Goal: Task Accomplishment & Management: Manage account settings

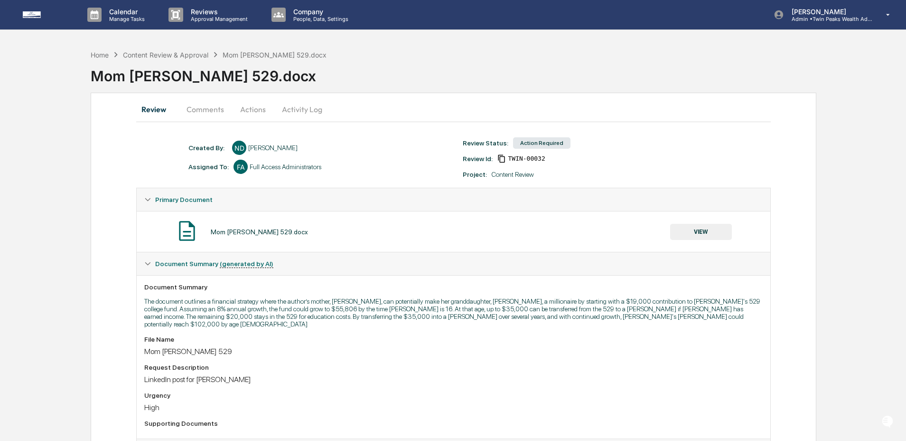
click at [307, 112] on button "Activity Log" at bounding box center [302, 109] width 56 height 23
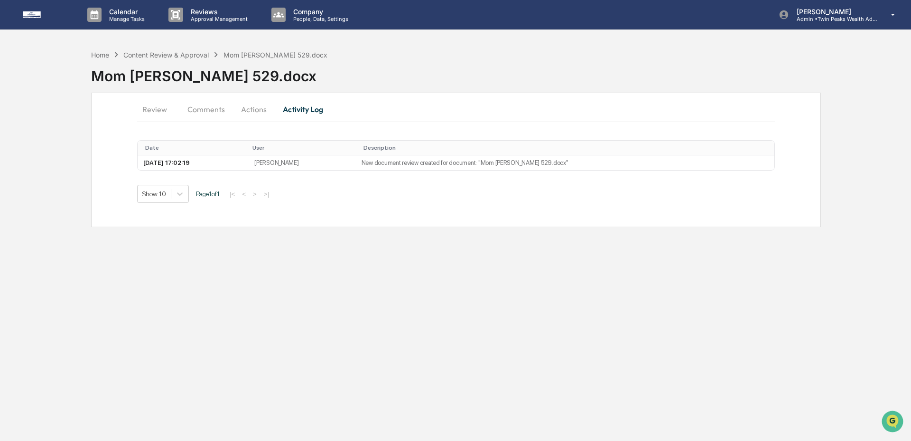
click at [255, 108] on button "Actions" at bounding box center [254, 109] width 43 height 23
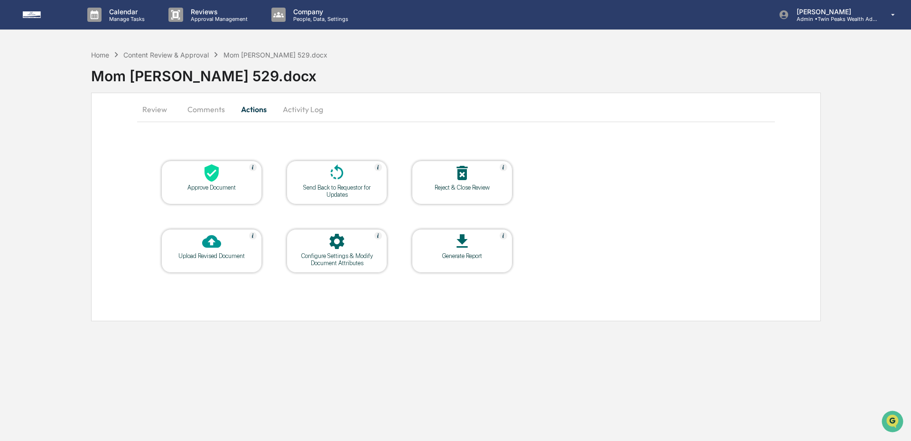
click at [209, 108] on button "Comments" at bounding box center [206, 109] width 53 height 23
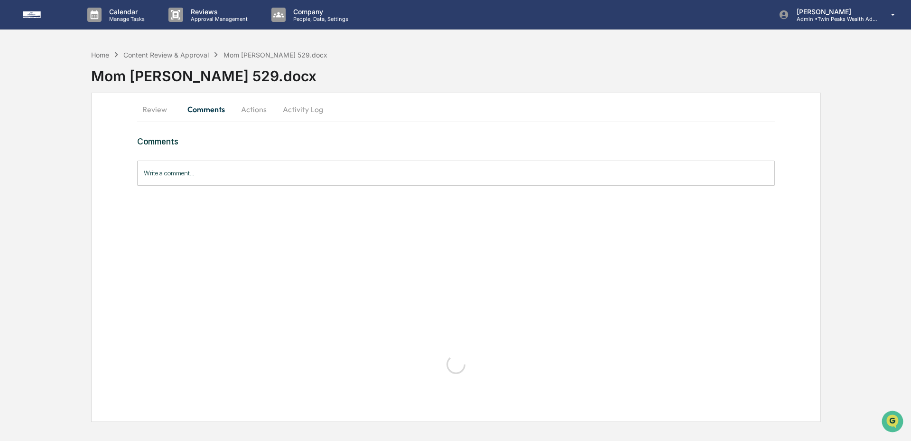
click at [319, 107] on button "Activity Log" at bounding box center [303, 109] width 56 height 23
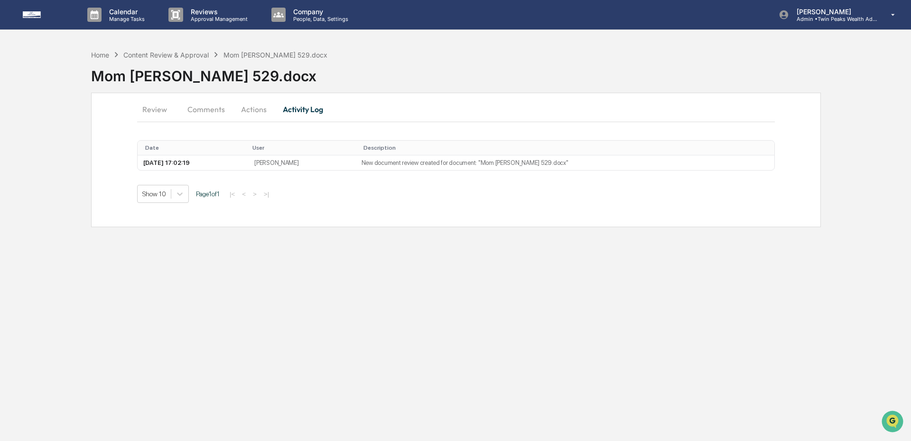
click at [160, 106] on button "Review" at bounding box center [158, 109] width 43 height 23
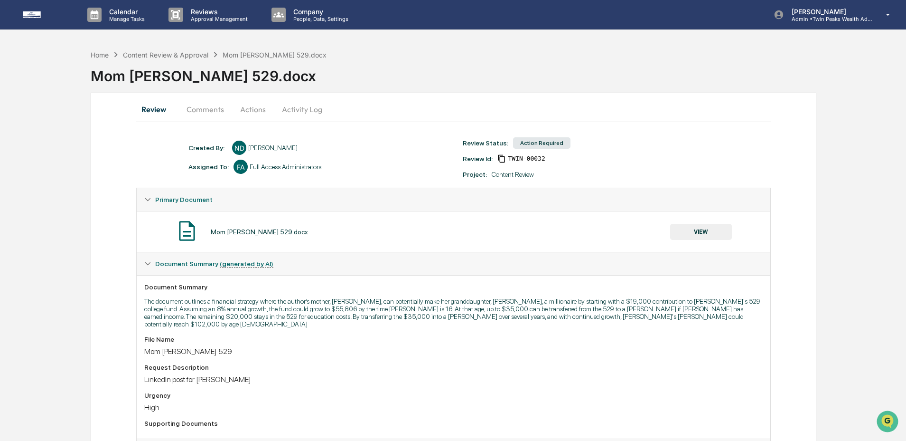
click at [703, 224] on button "VIEW" at bounding box center [701, 232] width 62 height 16
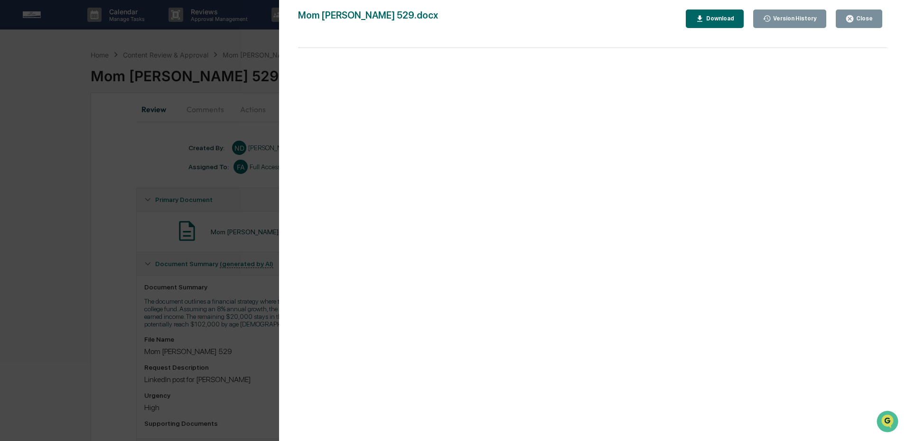
click at [713, 22] on div "Download" at bounding box center [714, 18] width 39 height 9
click at [863, 15] on div "Close" at bounding box center [863, 18] width 19 height 7
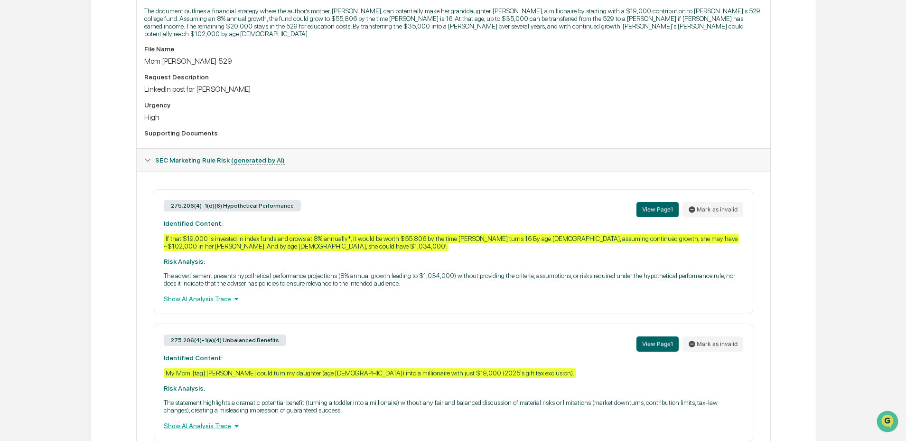
scroll to position [344, 0]
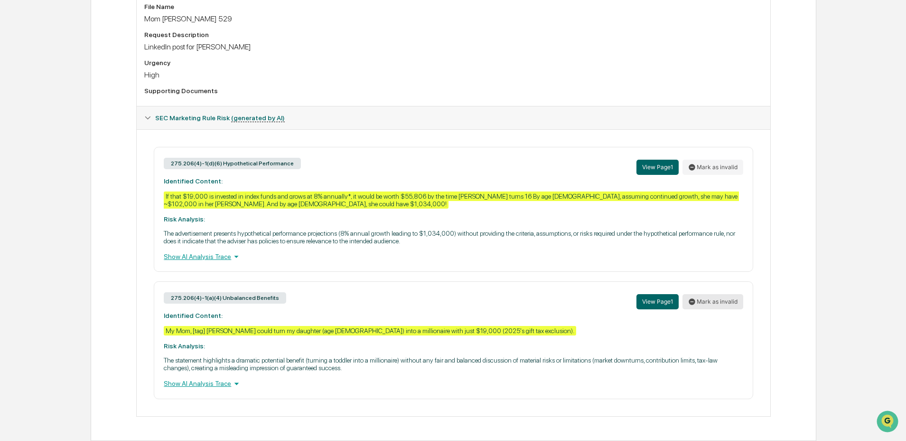
click at [705, 301] on button "Mark as invalid" at bounding box center [713, 301] width 61 height 15
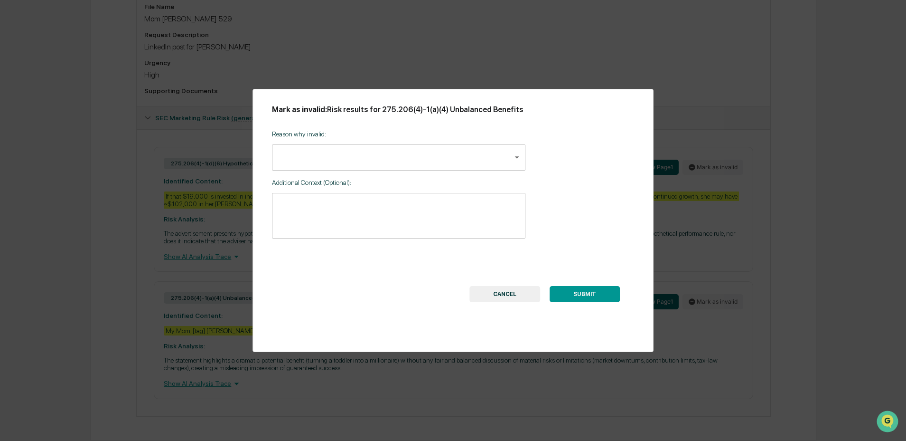
click at [405, 154] on body "Calendar Manage Tasks Reviews Approval Management Company People, Data, Setting…" at bounding box center [453, 54] width 906 height 773
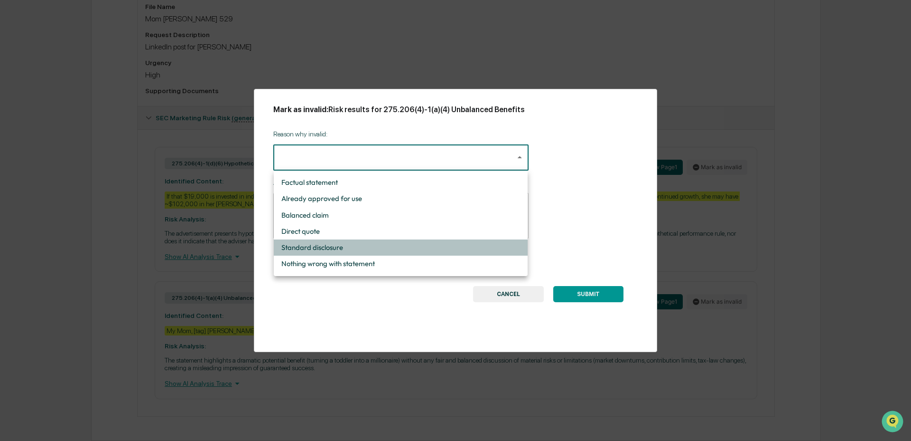
click at [413, 246] on li "Standard disclosure" at bounding box center [401, 247] width 254 height 16
type input "**********"
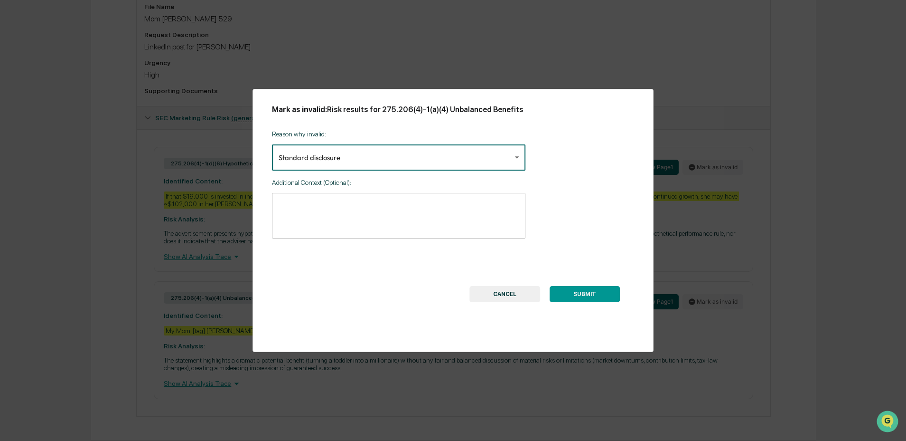
click at [599, 302] on div "**********" at bounding box center [454, 220] width 402 height 263
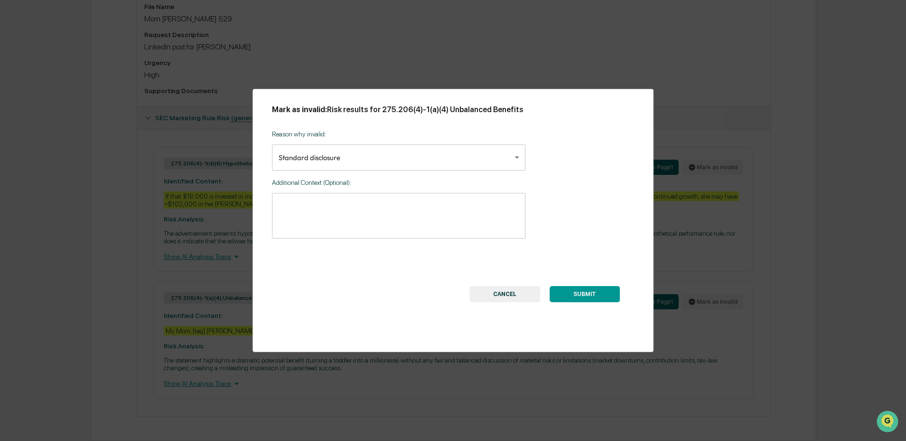
click at [421, 212] on textarea at bounding box center [399, 215] width 241 height 30
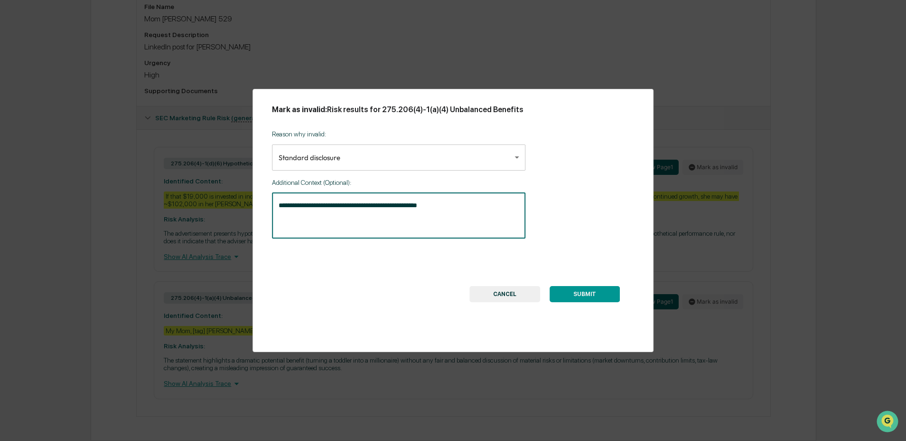
type textarea "**********"
click at [604, 291] on button "SUBMIT" at bounding box center [585, 294] width 70 height 16
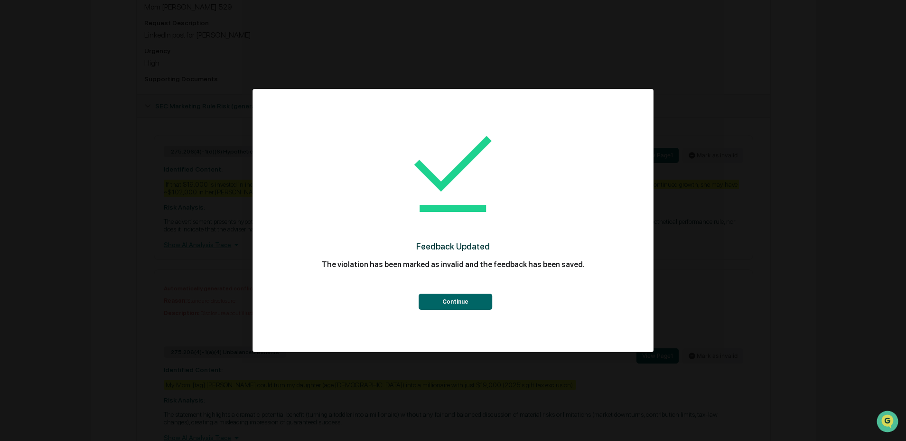
click at [451, 300] on button "Continue" at bounding box center [456, 301] width 74 height 16
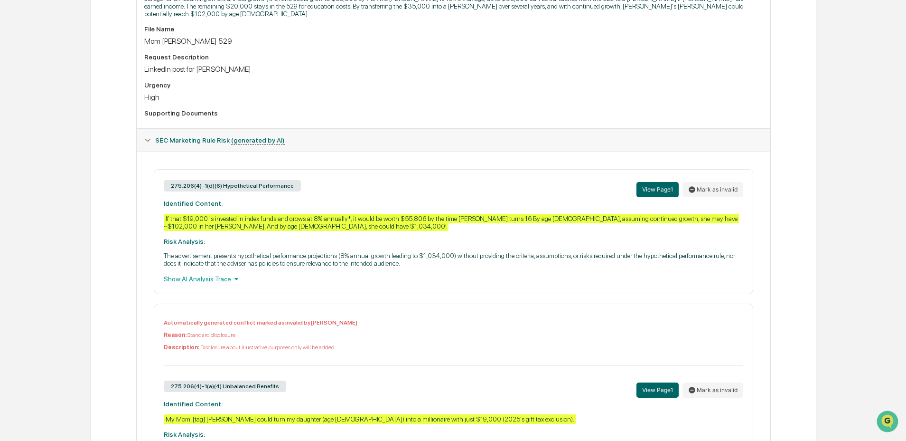
scroll to position [70, 0]
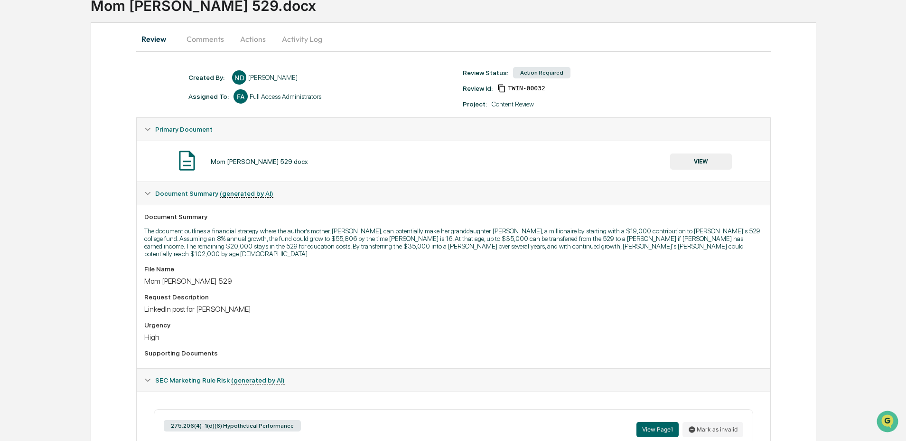
click at [244, 43] on button "Actions" at bounding box center [253, 39] width 43 height 23
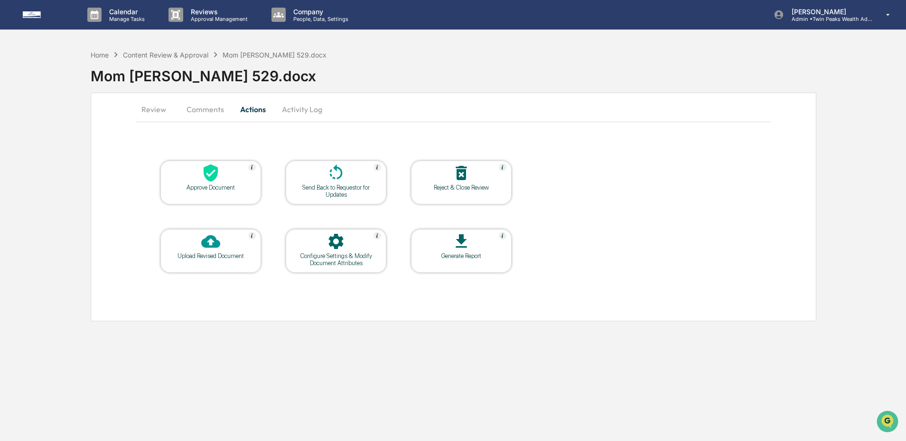
scroll to position [0, 0]
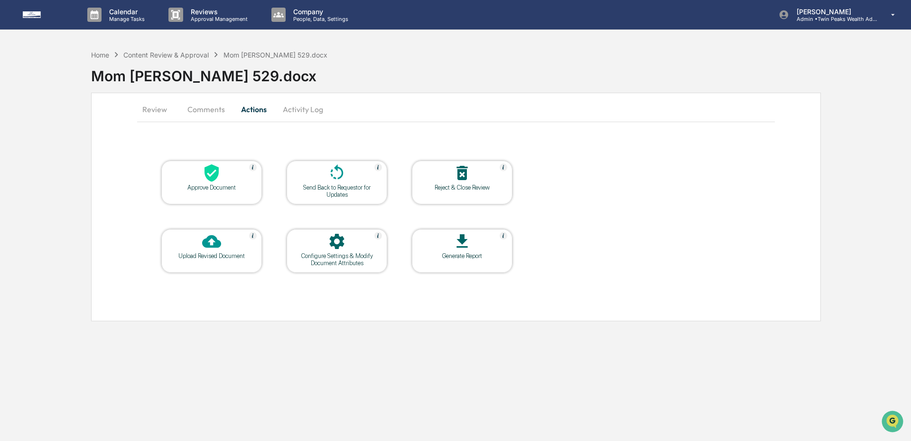
click at [210, 264] on div "Upload Revised Document" at bounding box center [211, 251] width 101 height 44
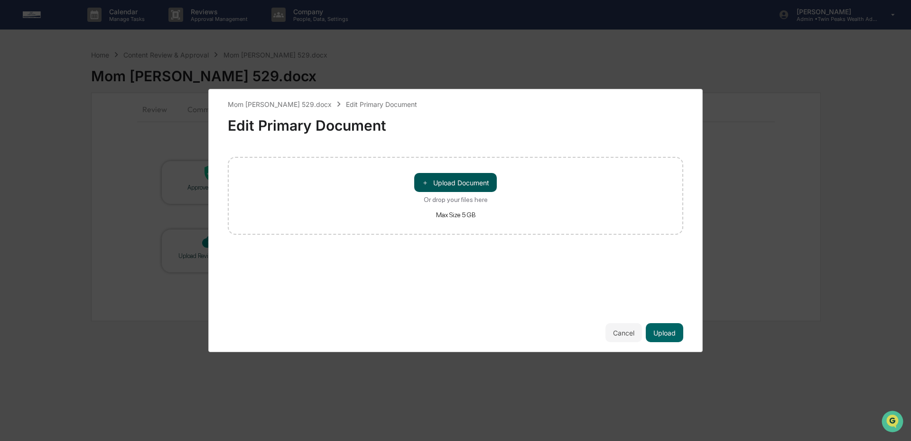
click at [459, 178] on button "＋ Upload Document" at bounding box center [455, 182] width 83 height 19
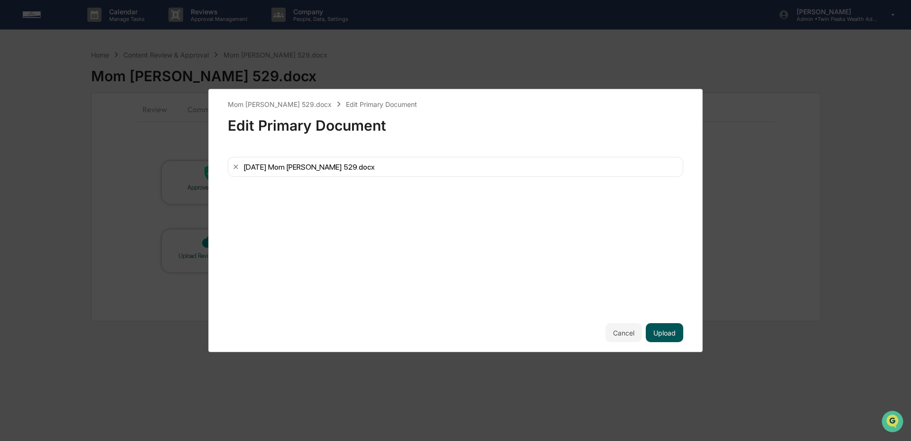
click at [668, 327] on button "Upload" at bounding box center [665, 332] width 38 height 19
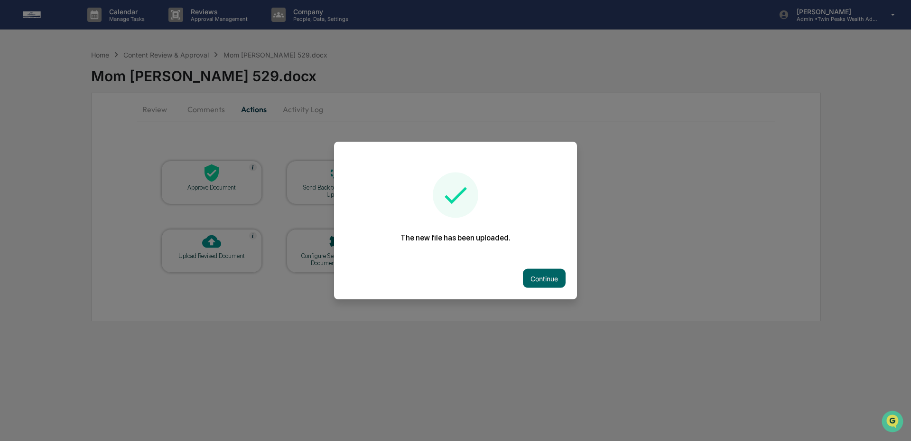
click at [540, 269] on button "Continue" at bounding box center [544, 278] width 43 height 19
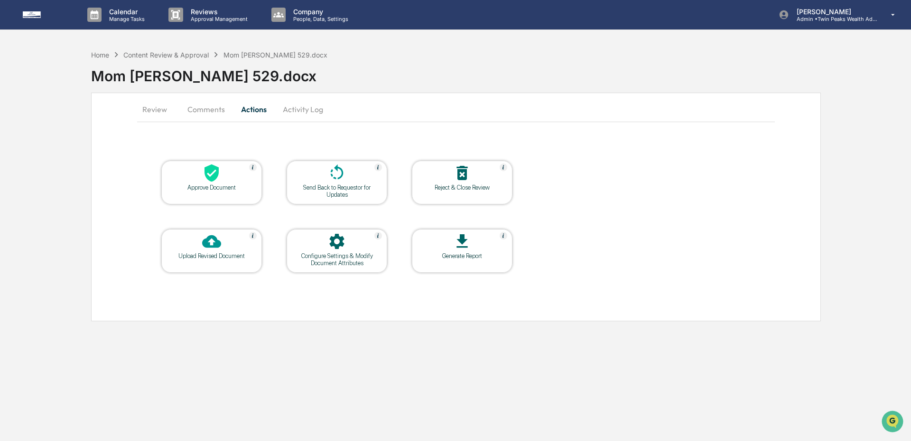
click at [359, 188] on div "Send Back to Requestor for Updates" at bounding box center [336, 191] width 85 height 14
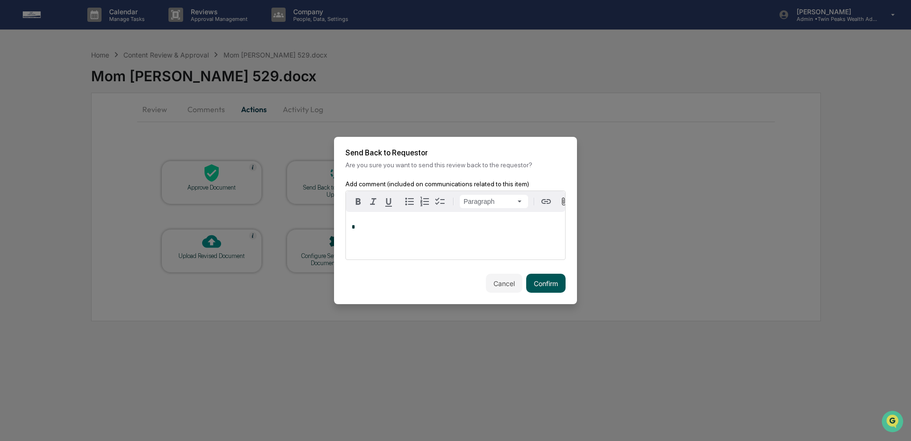
click at [553, 284] on button "Confirm" at bounding box center [545, 282] width 39 height 19
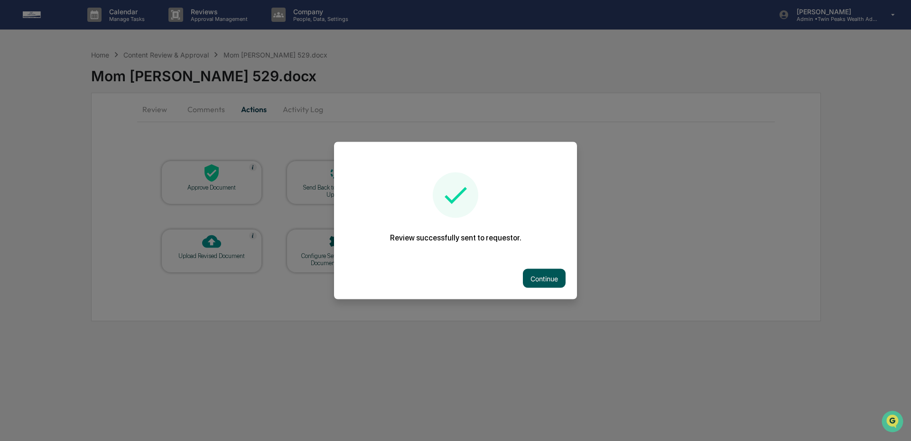
click at [542, 269] on button "Continue" at bounding box center [544, 278] width 43 height 19
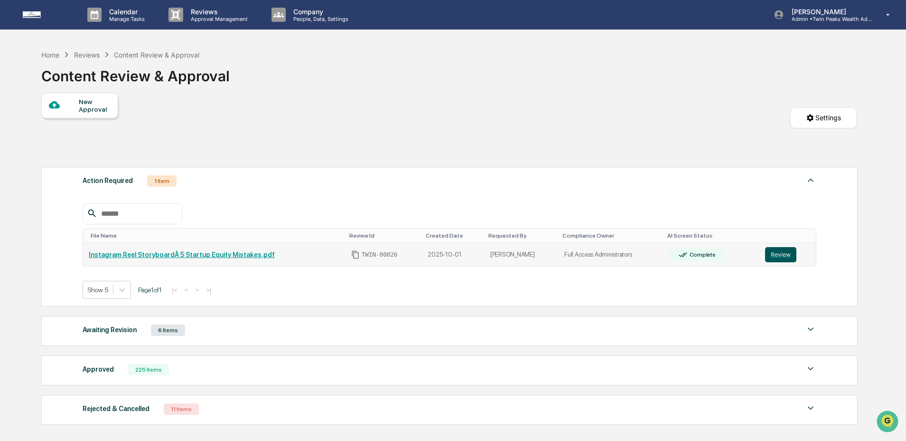
click at [778, 259] on button "Review" at bounding box center [780, 254] width 31 height 15
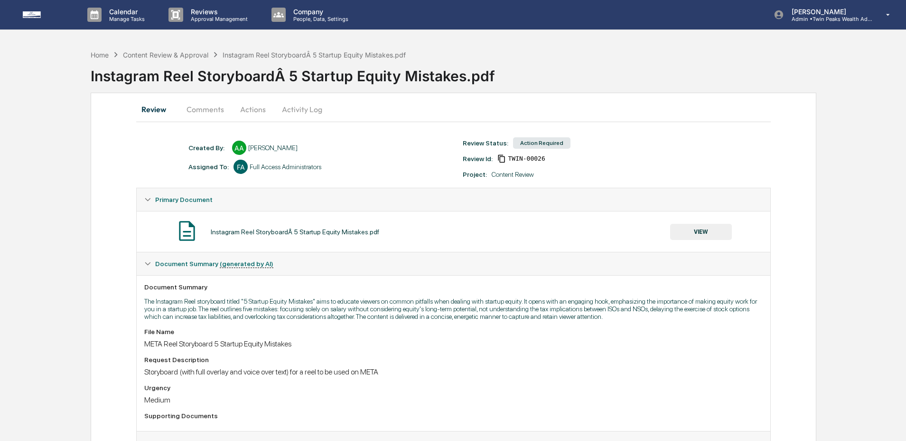
click at [300, 113] on button "Activity Log" at bounding box center [302, 109] width 56 height 23
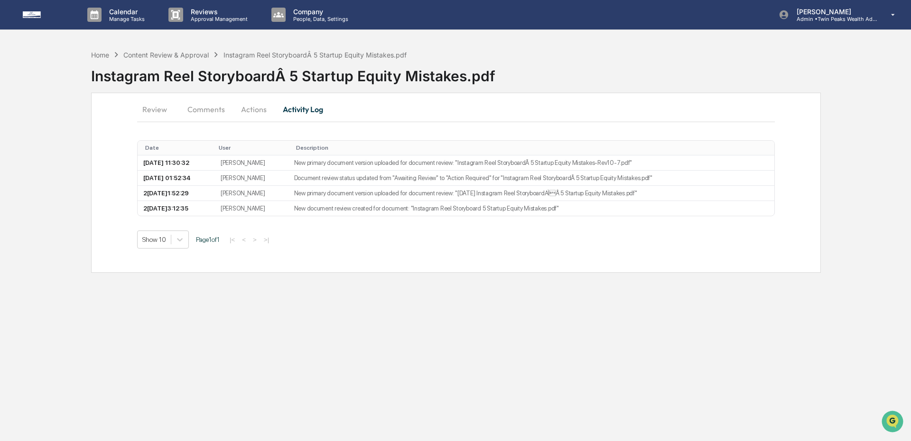
click at [165, 114] on button "Review" at bounding box center [158, 109] width 43 height 23
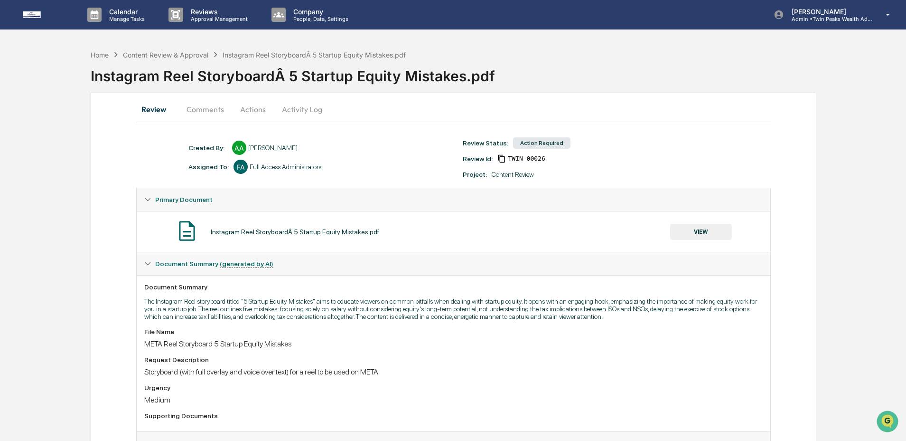
click at [258, 112] on button "Actions" at bounding box center [253, 109] width 43 height 23
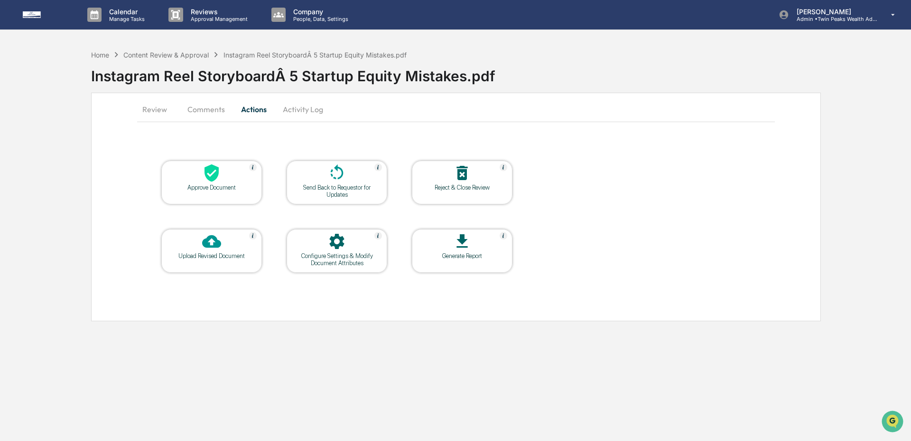
click at [220, 176] on icon at bounding box center [211, 172] width 19 height 19
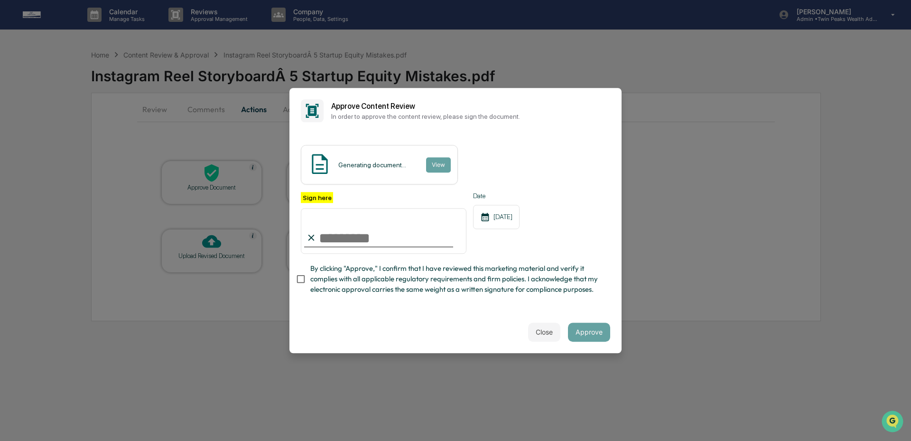
click at [385, 231] on input "Sign here" at bounding box center [384, 231] width 166 height 46
type input "**********"
click at [358, 277] on span "By clicking "Approve," I confirm that I have reviewed this marketing material a…" at bounding box center [456, 279] width 292 height 32
click at [587, 331] on button "Approve" at bounding box center [589, 331] width 42 height 19
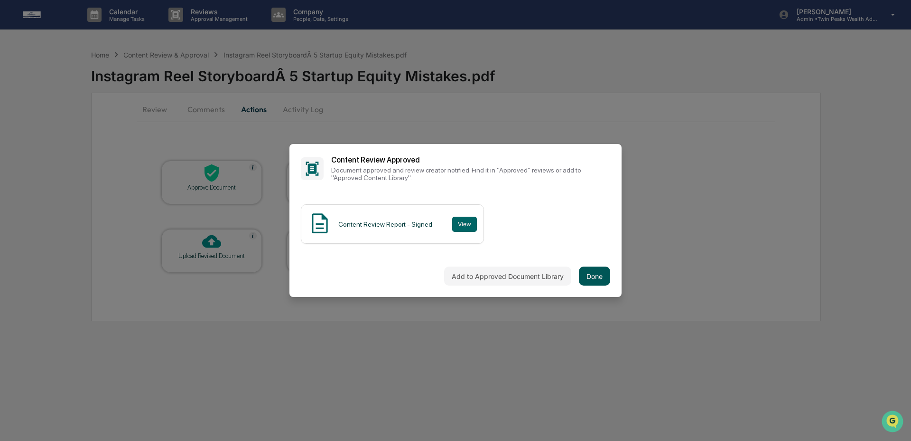
click at [587, 271] on button "Done" at bounding box center [594, 275] width 31 height 19
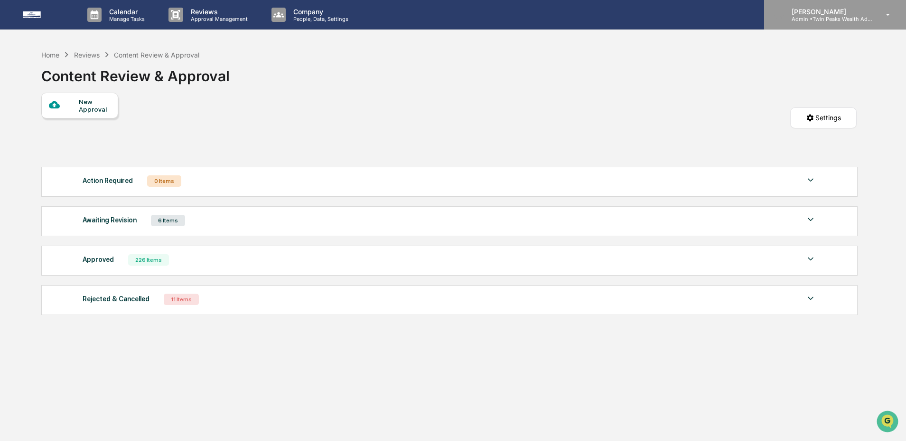
click at [829, 18] on p "Admin • Twin Peaks Wealth Advisors" at bounding box center [828, 19] width 88 height 7
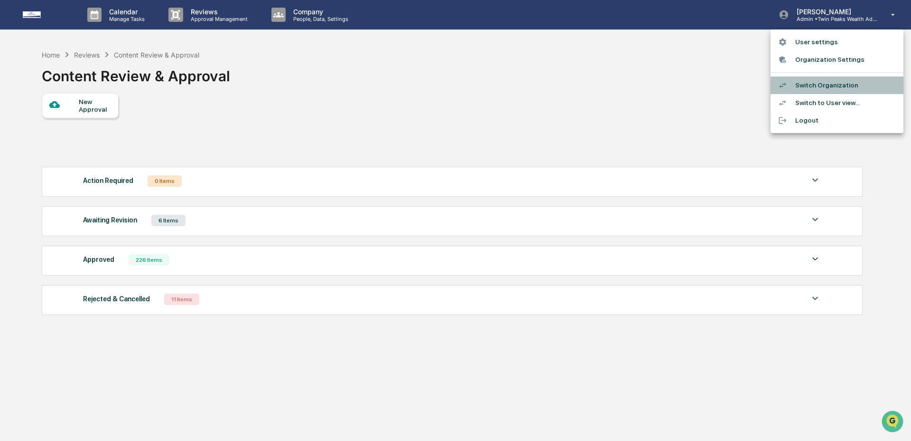
click at [827, 87] on li "Switch Organization" at bounding box center [837, 85] width 133 height 18
